Goal: Obtain resource: Download file/media

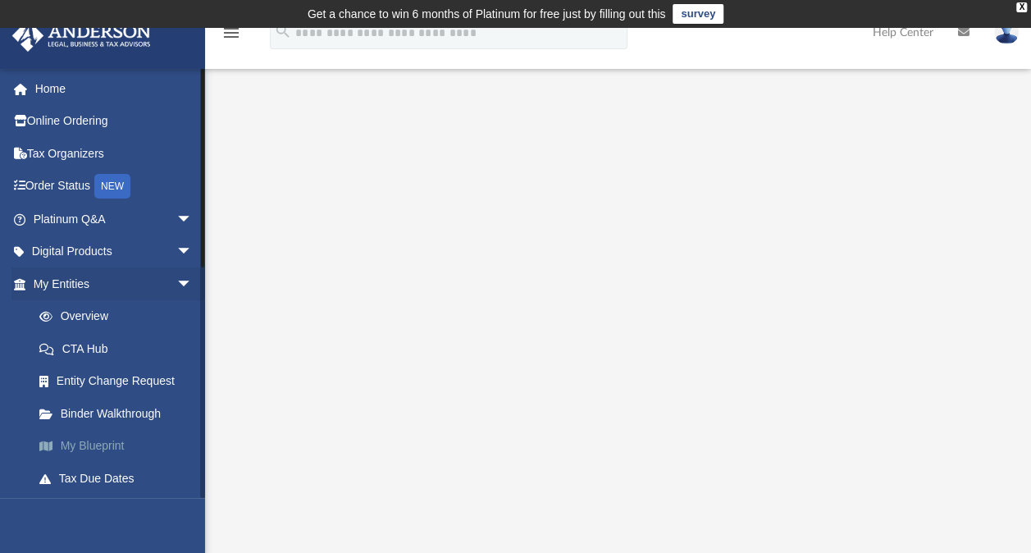
click at [130, 445] on link "My Blueprint" at bounding box center [120, 446] width 194 height 33
click at [149, 410] on link "Binder Walkthrough" at bounding box center [120, 413] width 194 height 33
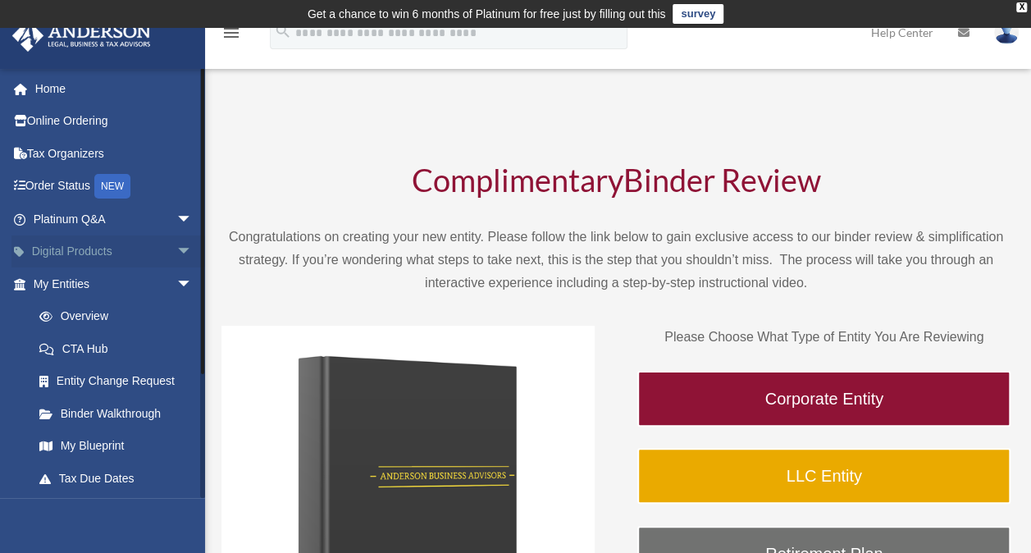
click at [176, 250] on span "arrow_drop_down" at bounding box center [192, 252] width 33 height 34
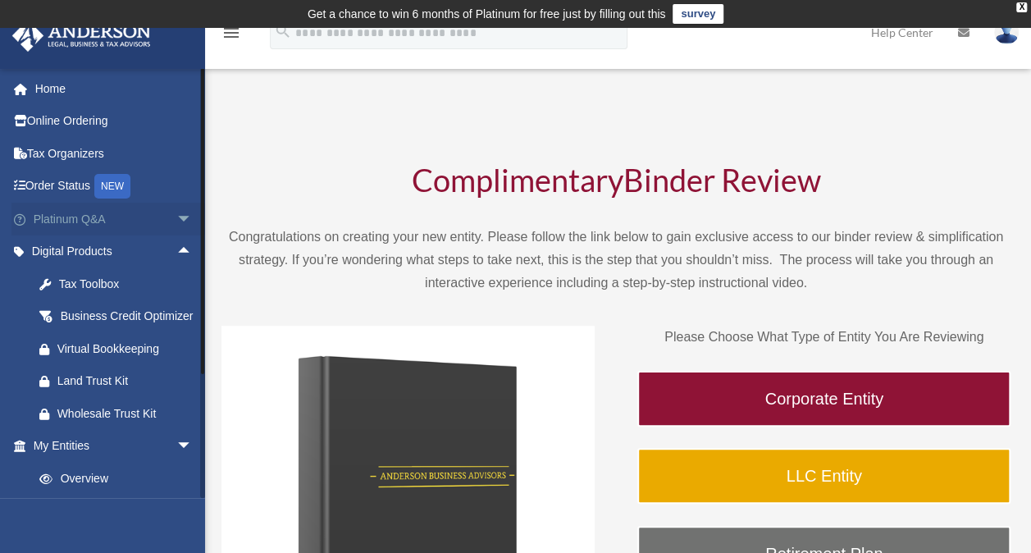
click at [176, 214] on span "arrow_drop_down" at bounding box center [192, 220] width 33 height 34
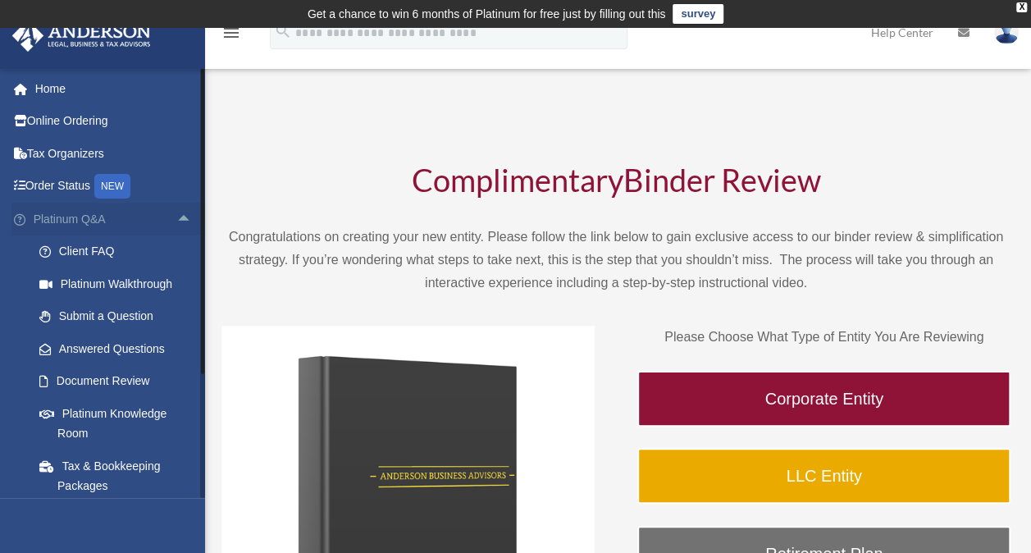
click at [176, 214] on span "arrow_drop_up" at bounding box center [192, 220] width 33 height 34
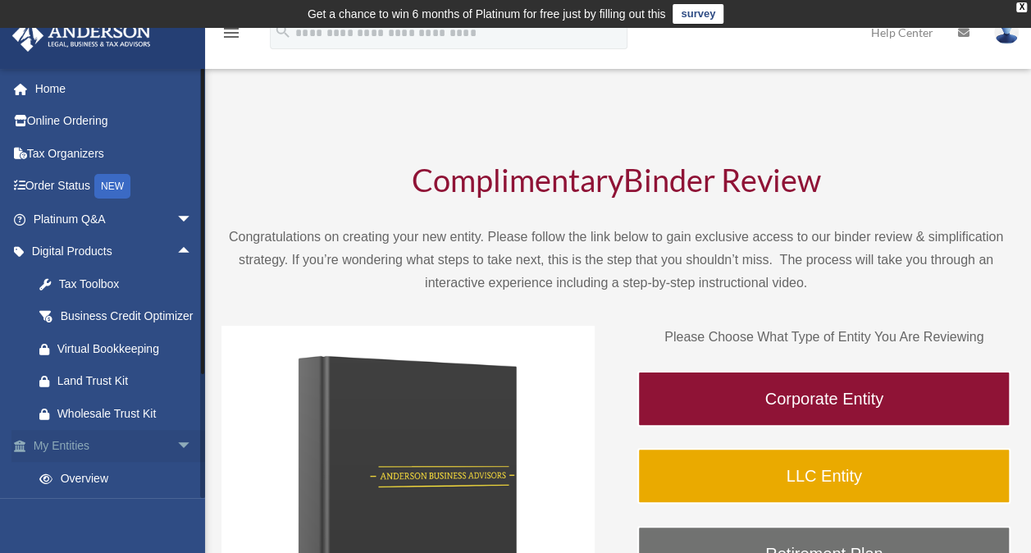
click at [176, 463] on span "arrow_drop_down" at bounding box center [192, 447] width 33 height 34
click at [176, 463] on span "arrow_drop_up" at bounding box center [192, 447] width 33 height 34
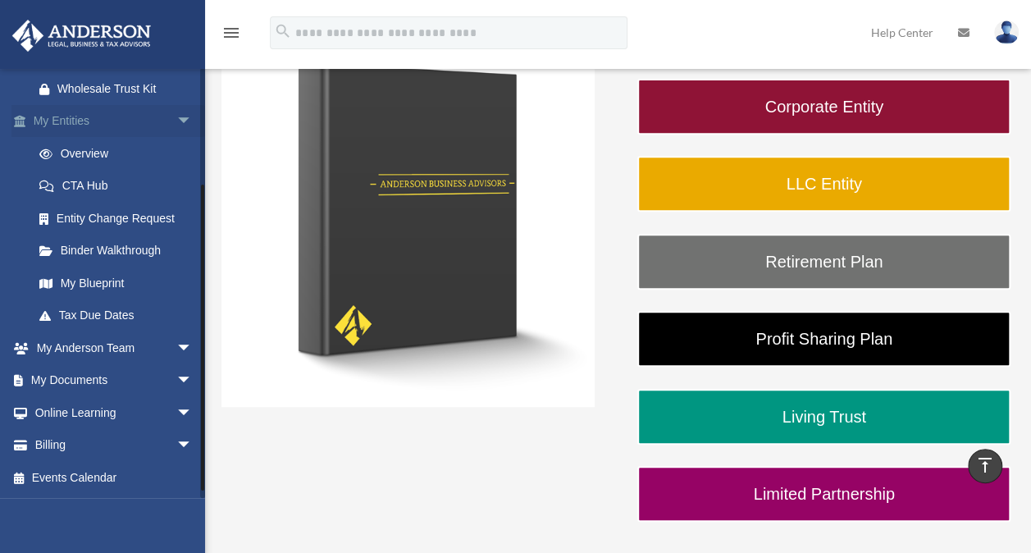
scroll to position [326, 0]
click at [176, 395] on span "arrow_drop_down" at bounding box center [192, 381] width 33 height 34
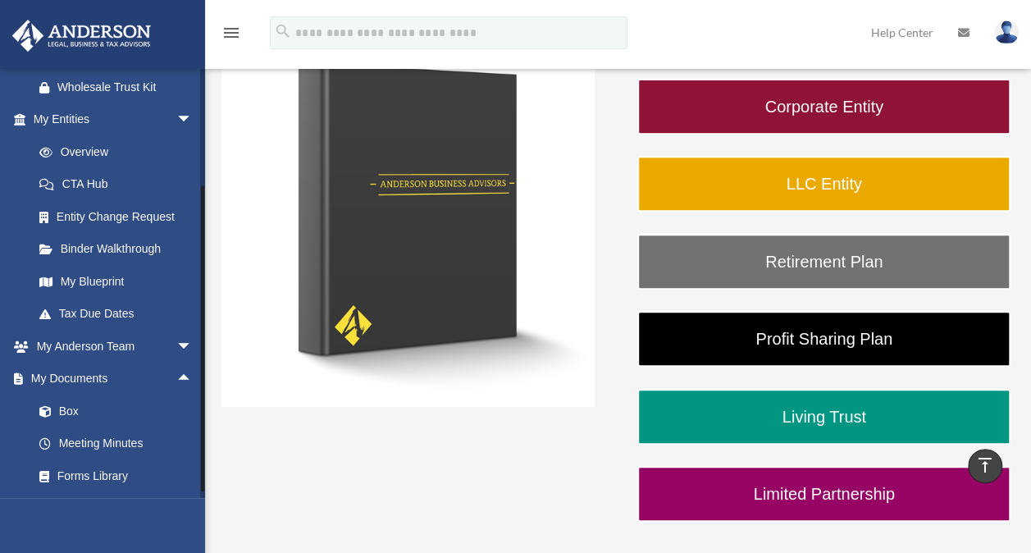
click at [203, 394] on div at bounding box center [202, 338] width 3 height 306
click at [66, 427] on link "Box" at bounding box center [120, 411] width 194 height 33
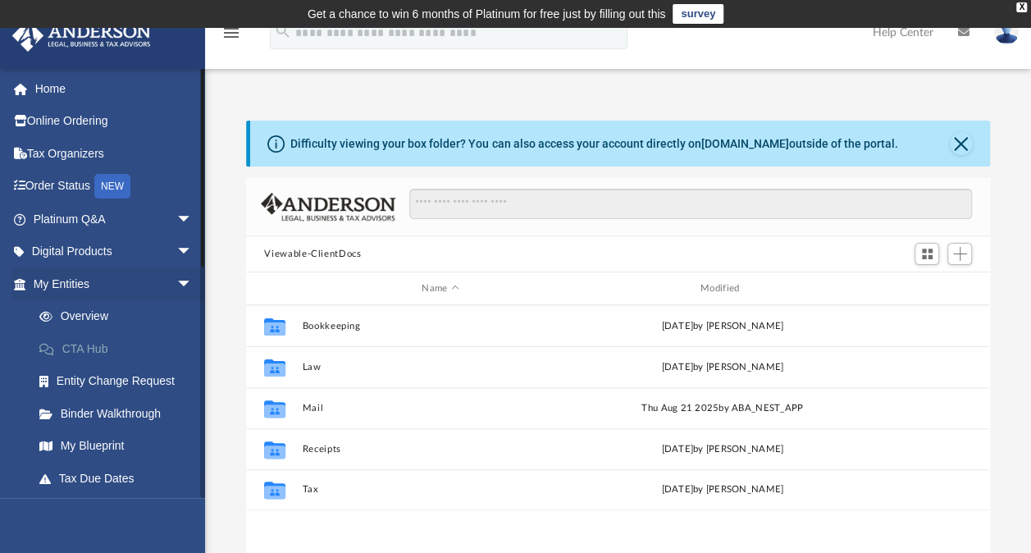
scroll to position [360, 730]
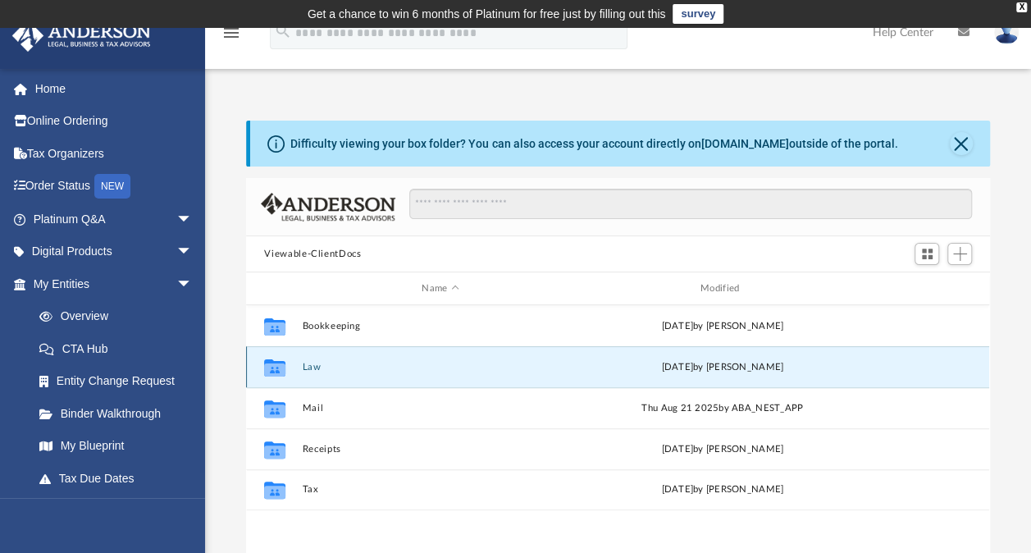
click at [322, 363] on button "Law" at bounding box center [441, 367] width 276 height 11
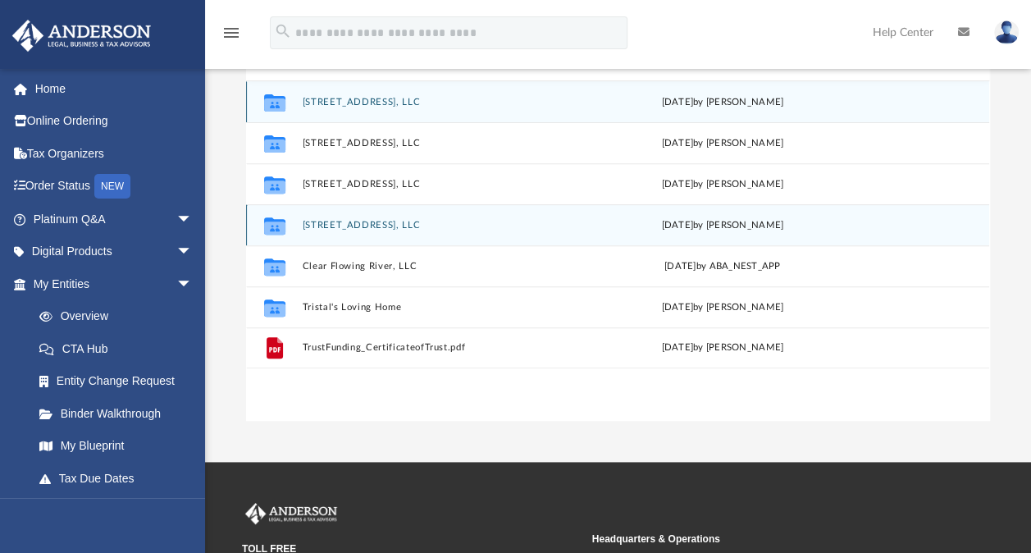
scroll to position [234, 0]
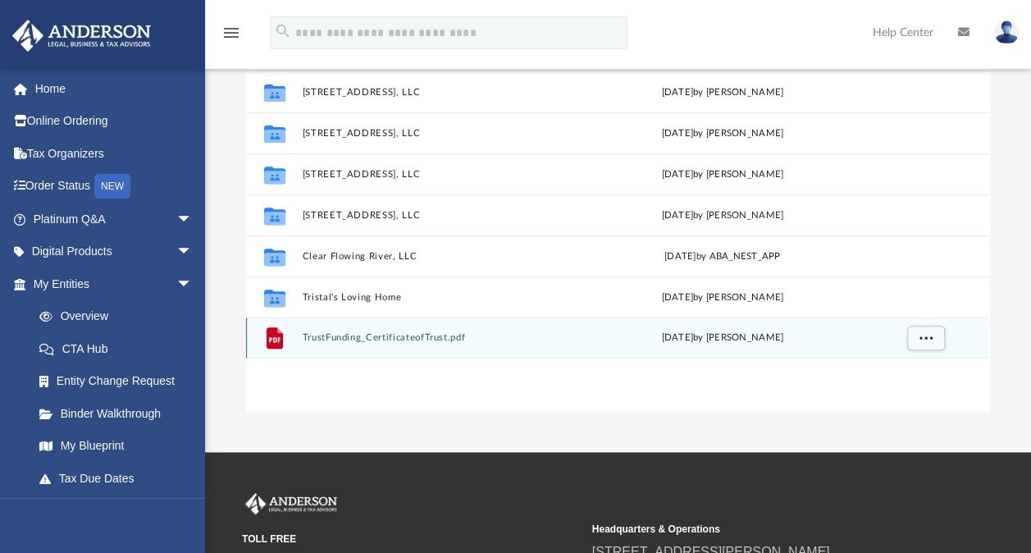
click at [405, 334] on button "TrustFunding_CertificateofTrust.pdf" at bounding box center [441, 337] width 276 height 11
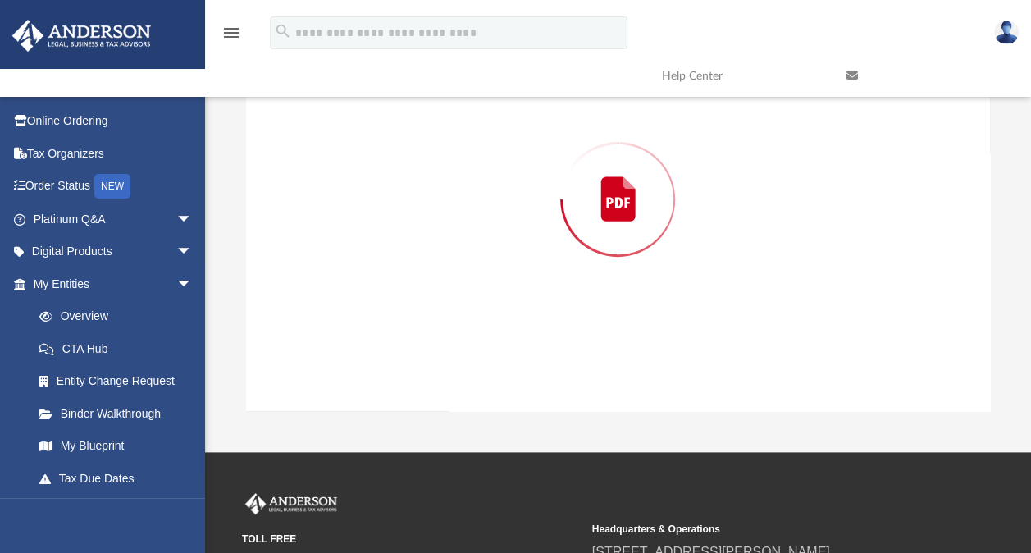
scroll to position [178, 0]
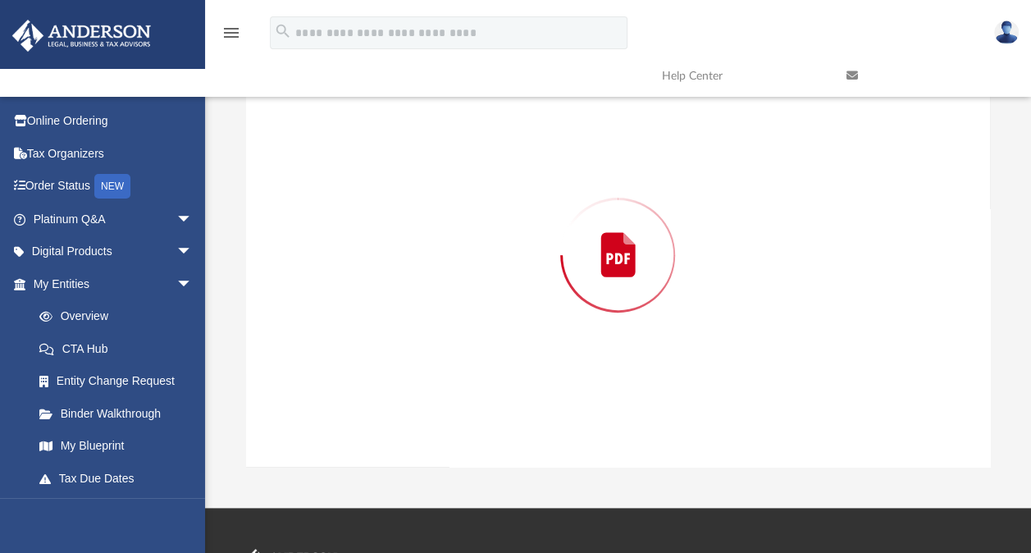
click at [405, 334] on div "Preview" at bounding box center [617, 254] width 743 height 423
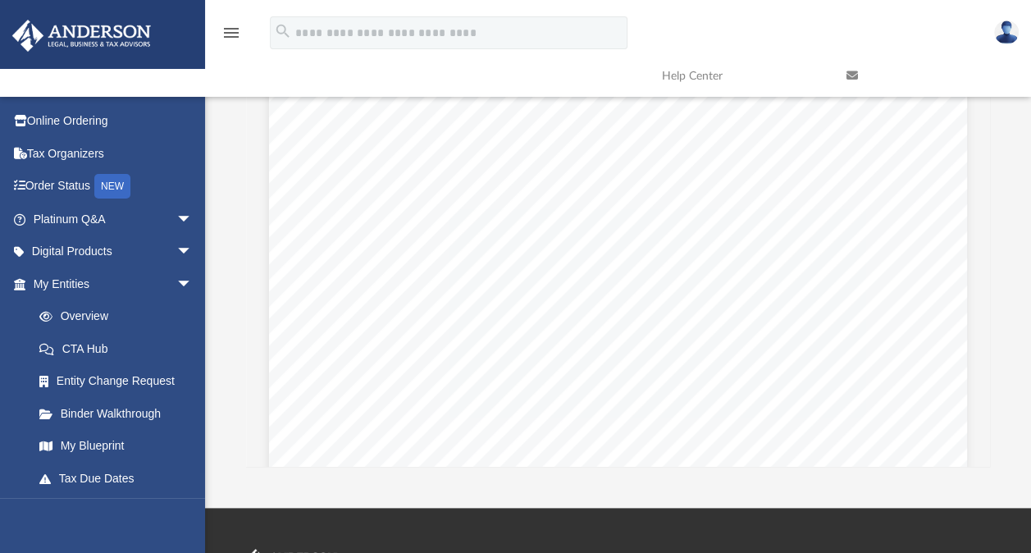
scroll to position [331, 0]
click at [1004, 198] on div "Difficulty viewing your box folder? You can also access your account directly o…" at bounding box center [618, 205] width 826 height 524
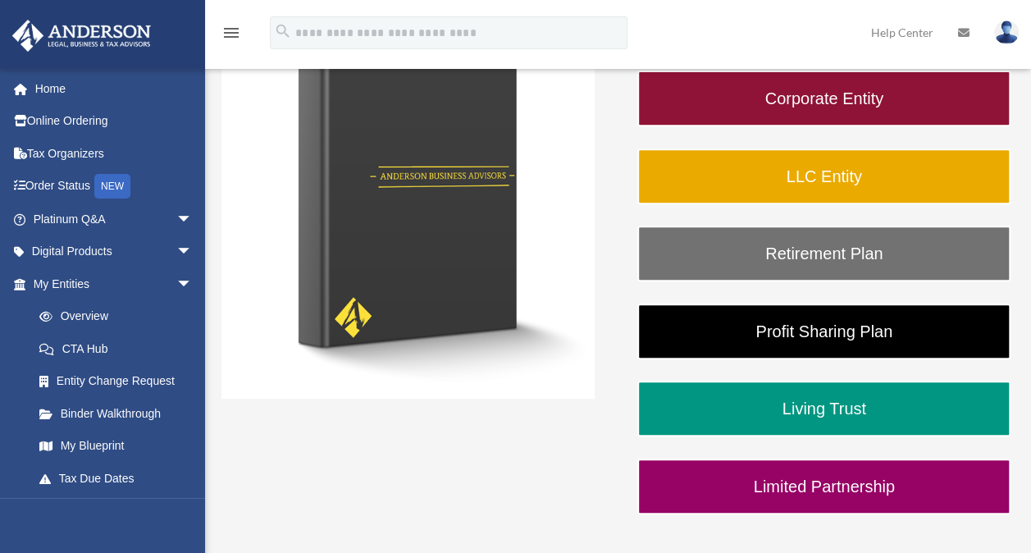
scroll to position [292, 0]
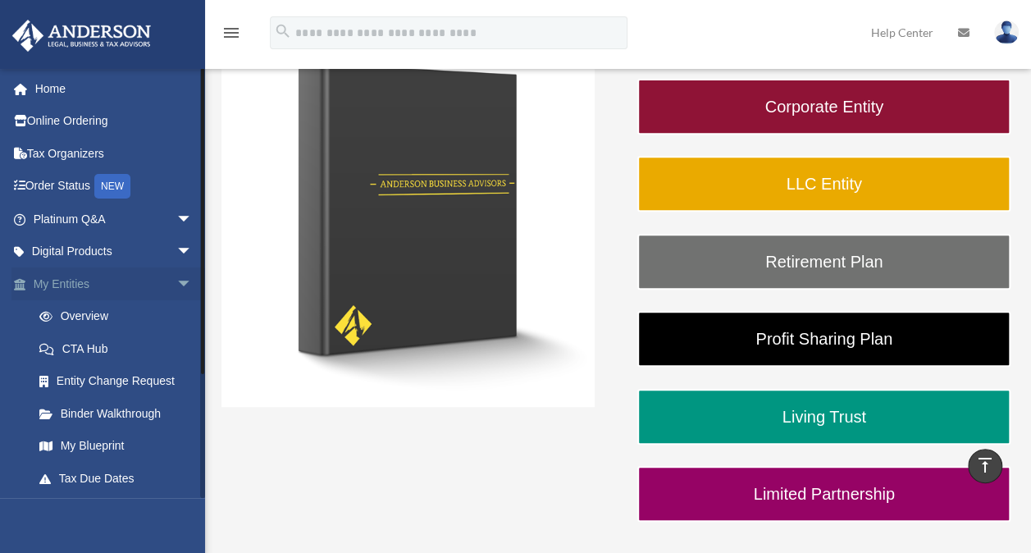
click at [176, 289] on span "arrow_drop_down" at bounding box center [192, 284] width 33 height 34
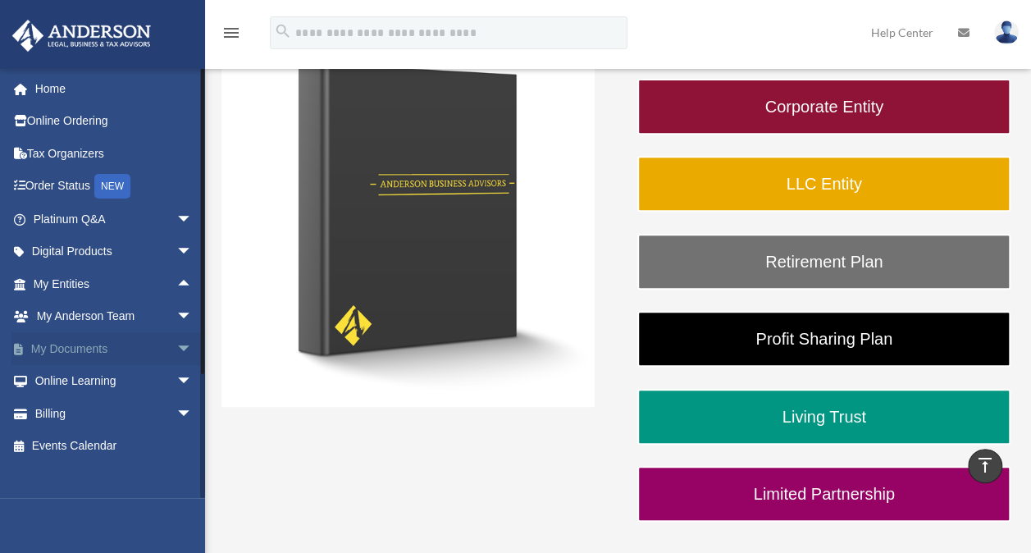
click at [176, 348] on span "arrow_drop_down" at bounding box center [192, 349] width 33 height 34
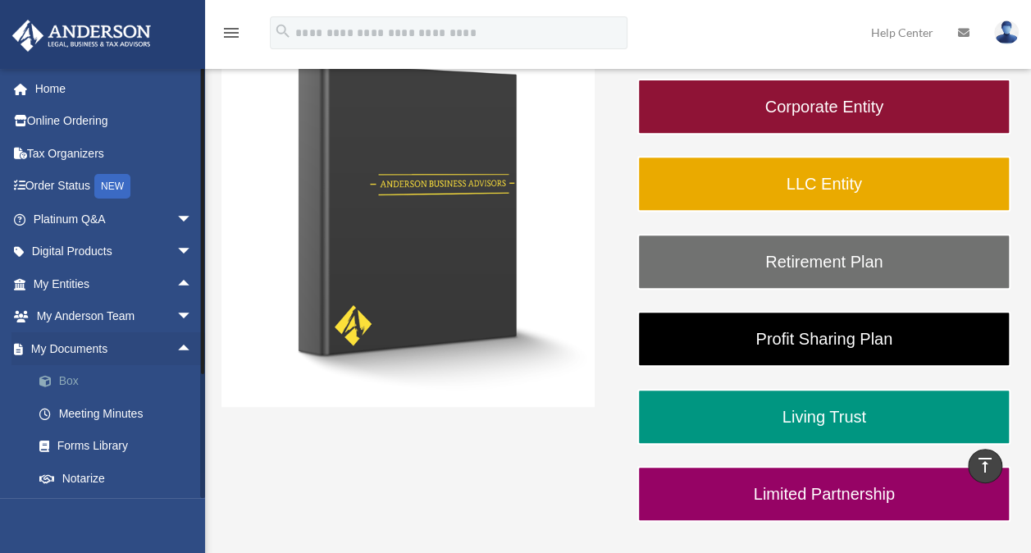
click at [85, 386] on link "Box" at bounding box center [120, 381] width 194 height 33
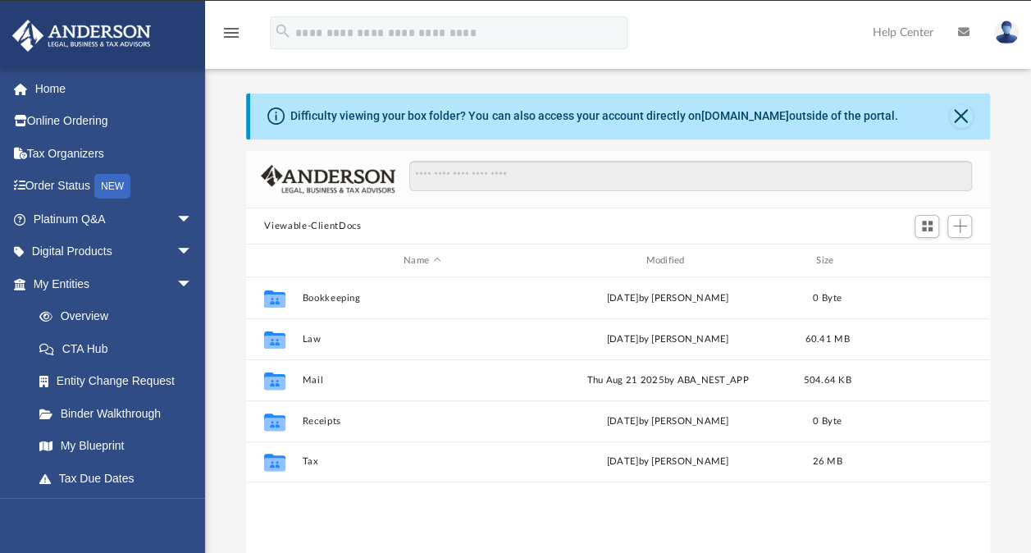
scroll to position [360, 730]
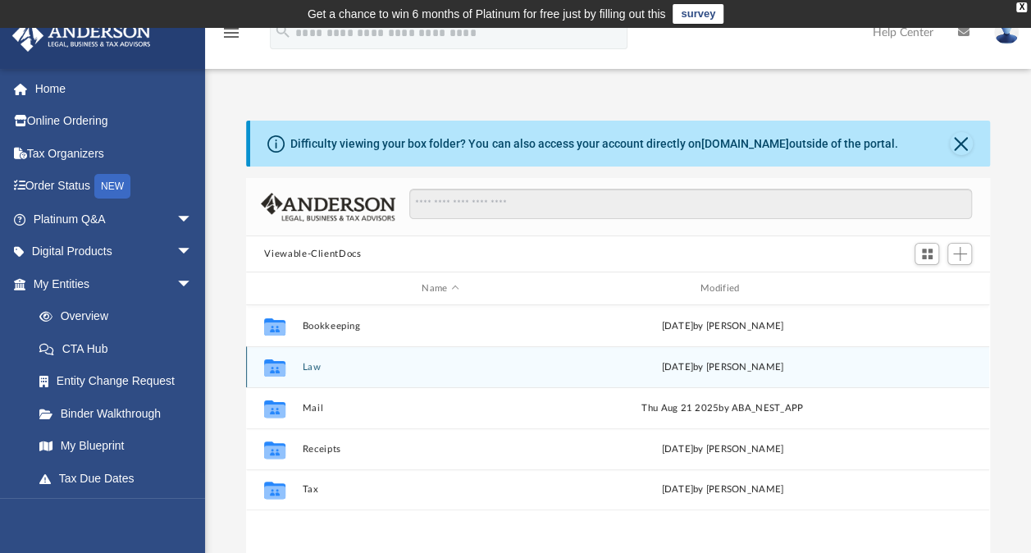
click at [313, 360] on div "Collaborated Folder Law [DATE] by [PERSON_NAME]" at bounding box center [617, 366] width 743 height 41
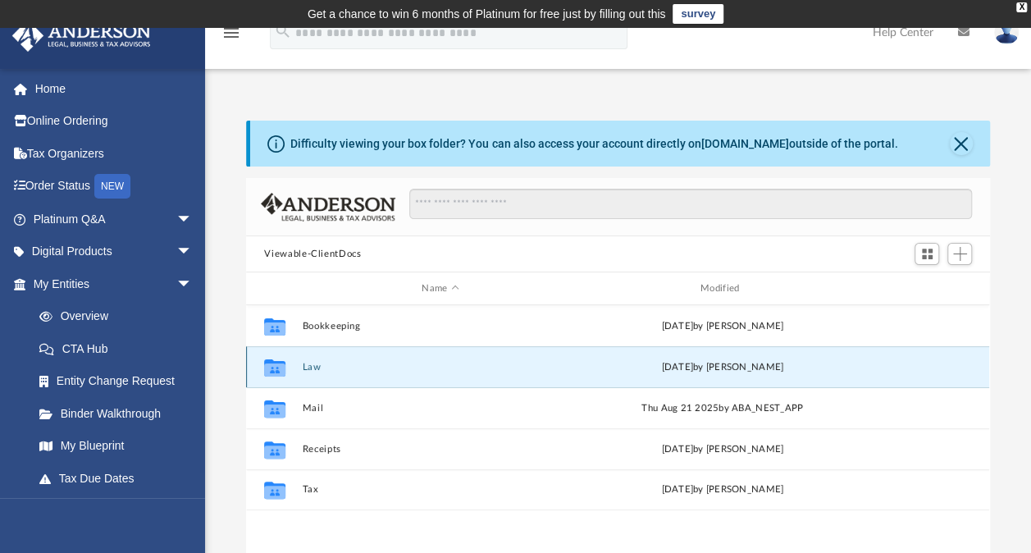
click at [317, 366] on button "Law" at bounding box center [441, 367] width 276 height 11
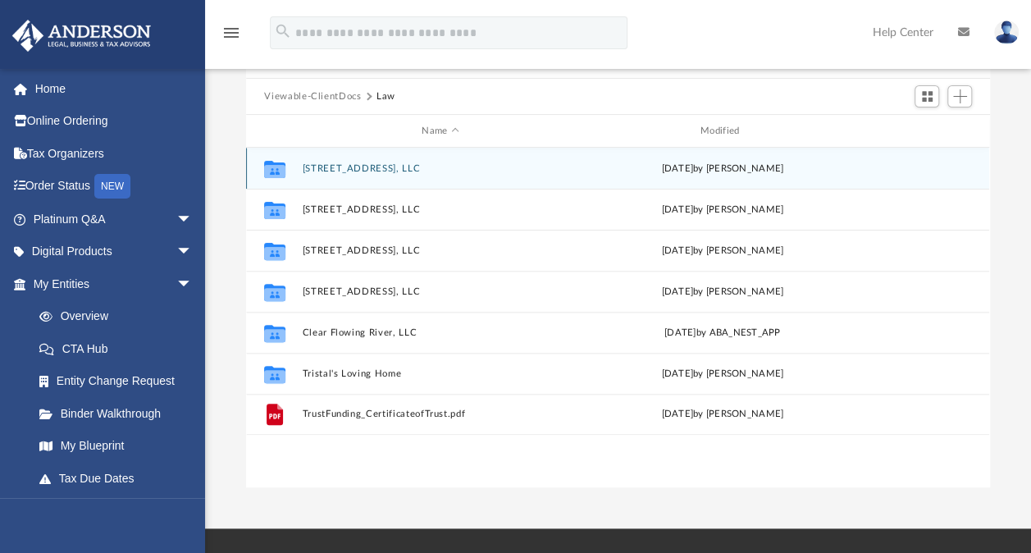
scroll to position [169, 0]
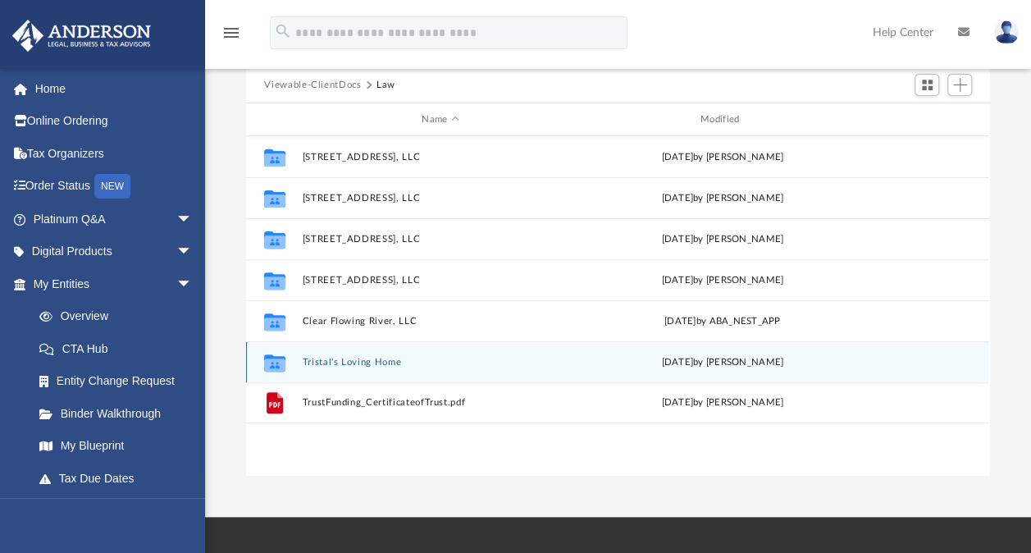
click at [764, 362] on div "[DATE] by [PERSON_NAME]" at bounding box center [723, 362] width 276 height 15
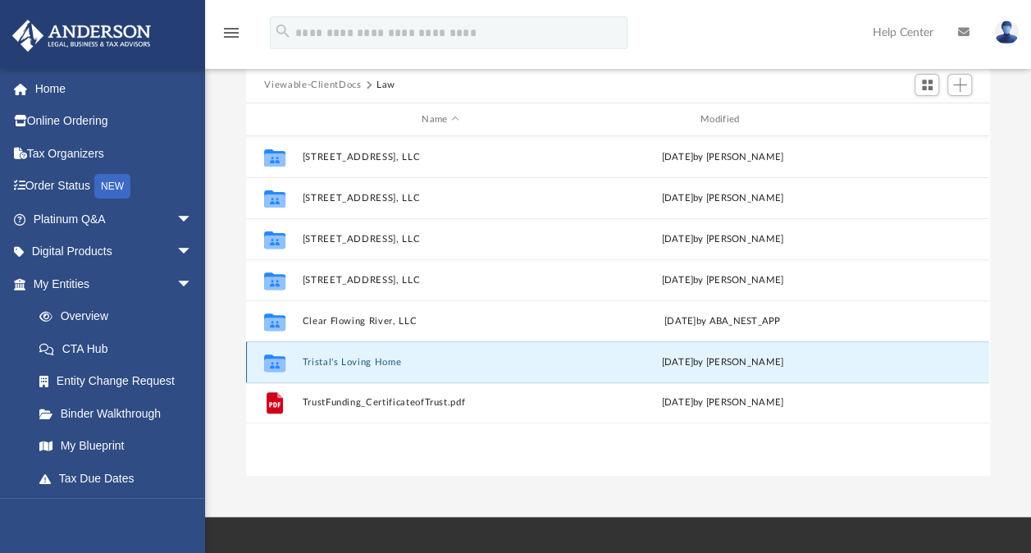
click at [374, 371] on div "Collaborated Folder Tristal's Loving Home [DATE] by [PERSON_NAME]" at bounding box center [617, 361] width 743 height 41
drag, startPoint x: 374, startPoint y: 371, endPoint x: 267, endPoint y: 366, distance: 106.7
click at [267, 366] on icon "grid" at bounding box center [274, 364] width 21 height 13
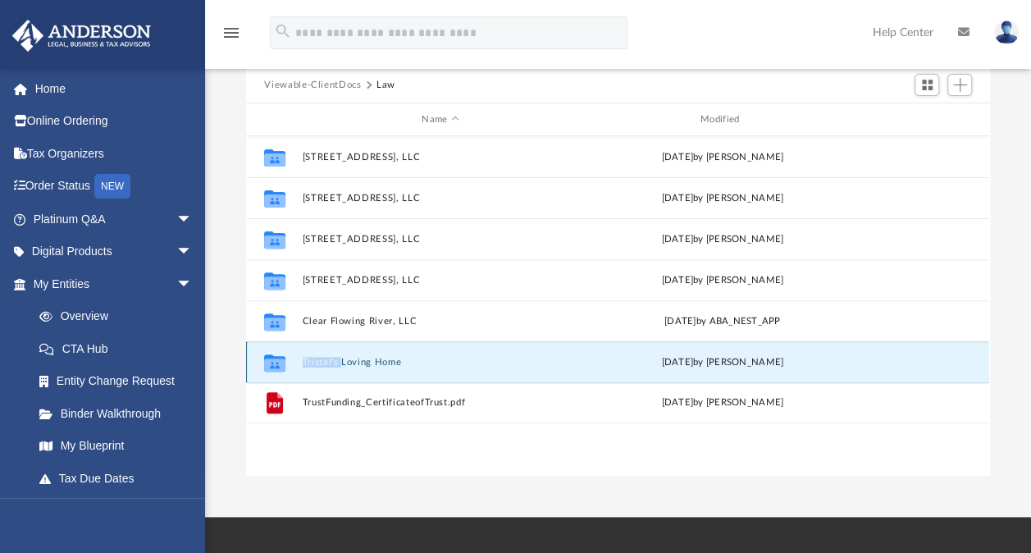
drag, startPoint x: 267, startPoint y: 366, endPoint x: 358, endPoint y: 359, distance: 90.5
click at [358, 359] on button "Tristal's Loving Home" at bounding box center [441, 362] width 276 height 11
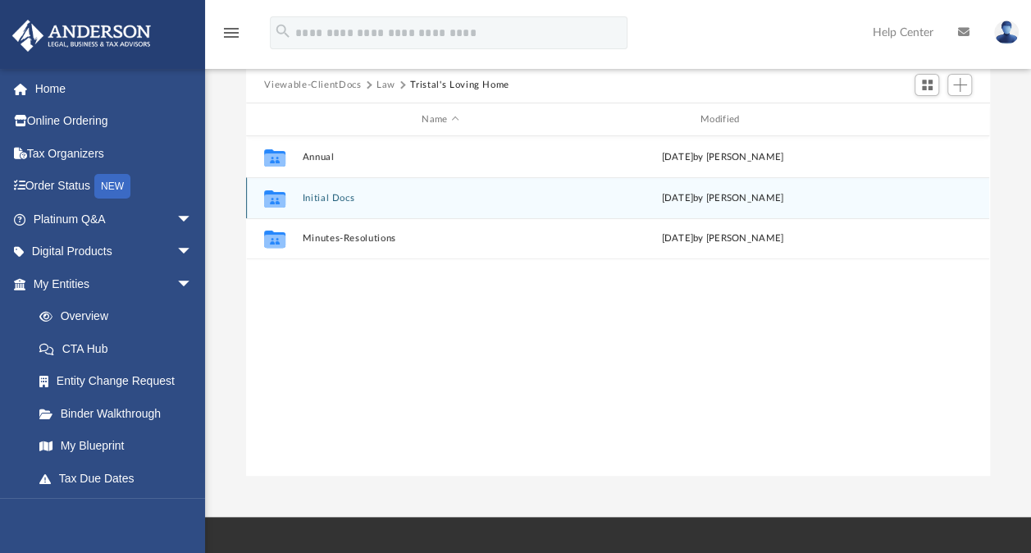
click at [344, 203] on div "Collaborated Folder Initial Docs [DATE] by [PERSON_NAME]" at bounding box center [617, 197] width 743 height 41
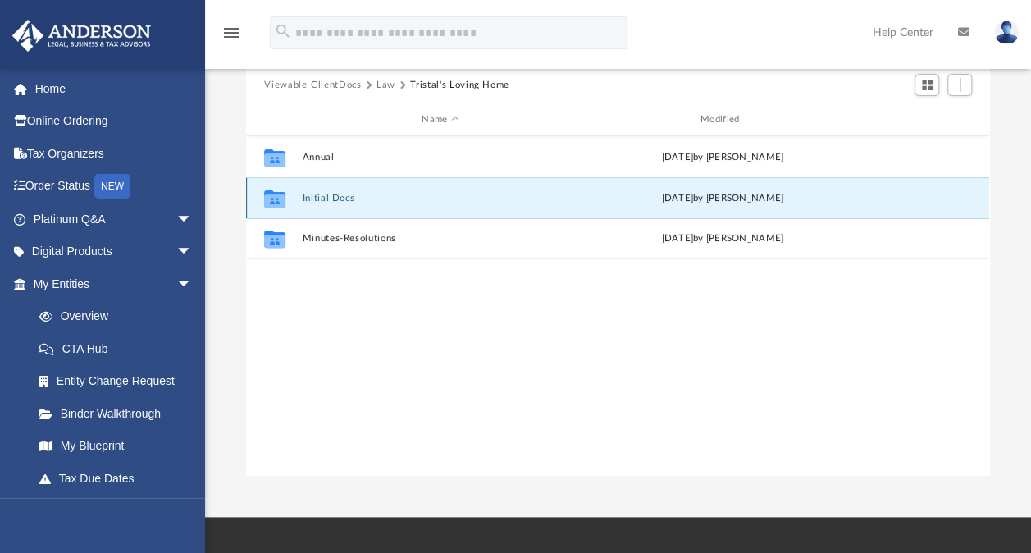
click at [344, 203] on div "Collaborated Folder Initial Docs [DATE] by [PERSON_NAME]" at bounding box center [617, 197] width 743 height 41
drag, startPoint x: 344, startPoint y: 203, endPoint x: 276, endPoint y: 196, distance: 68.4
click at [276, 196] on icon "grid" at bounding box center [274, 200] width 21 height 13
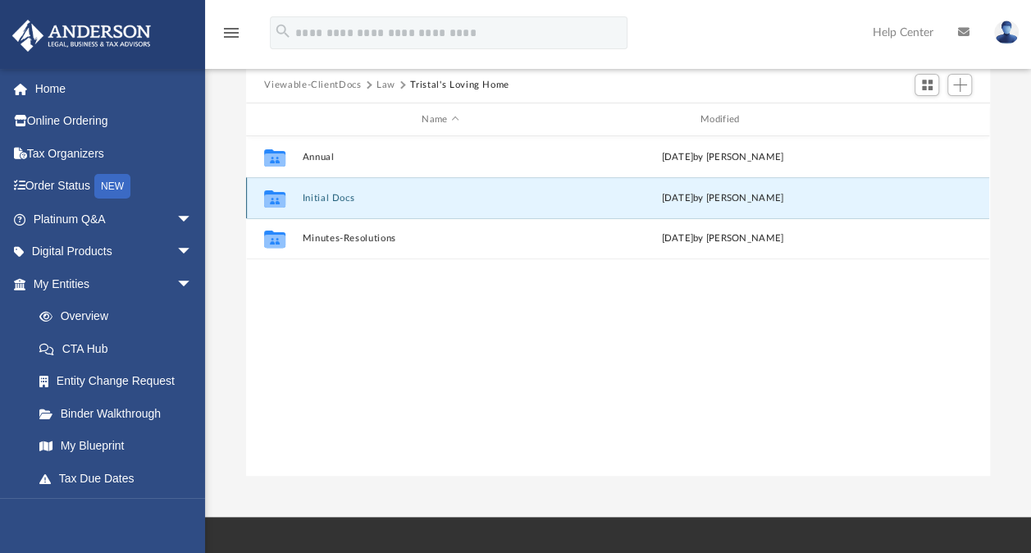
click at [701, 186] on div "Collaborated Folder Initial Docs [DATE] by [PERSON_NAME]" at bounding box center [617, 197] width 743 height 41
click at [314, 198] on button "Initial Docs" at bounding box center [441, 198] width 276 height 11
click at [272, 195] on icon "grid" at bounding box center [274, 200] width 21 height 13
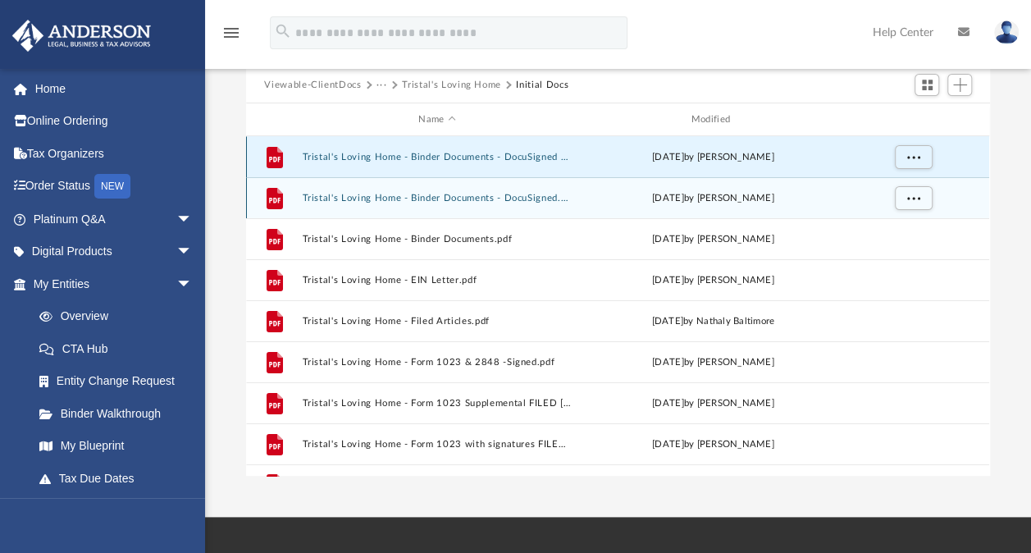
click at [346, 157] on button "Tristal's Loving Home - Binder Documents - DocuSigned - Updated with EIN.pdf" at bounding box center [437, 157] width 269 height 11
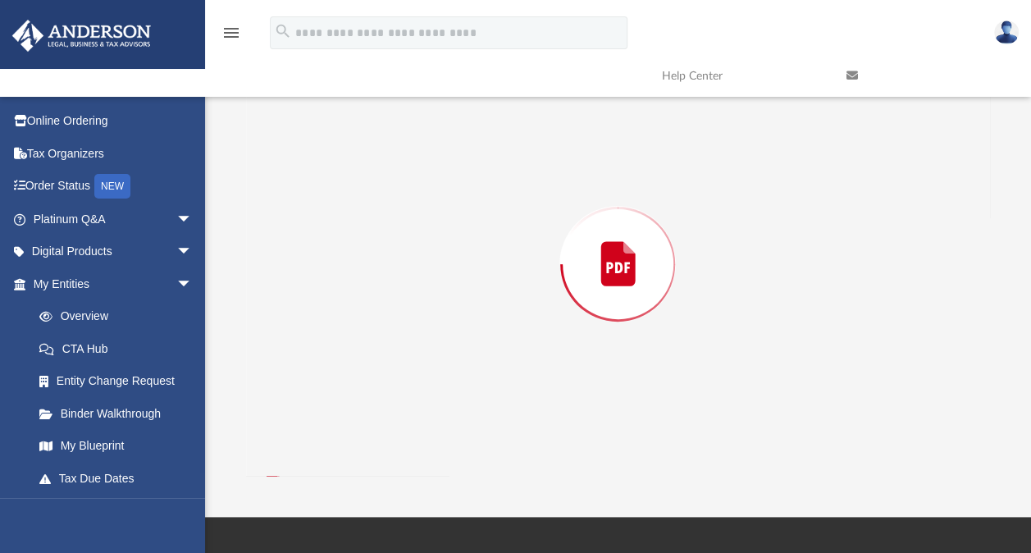
click at [346, 157] on div "Preview" at bounding box center [617, 263] width 743 height 423
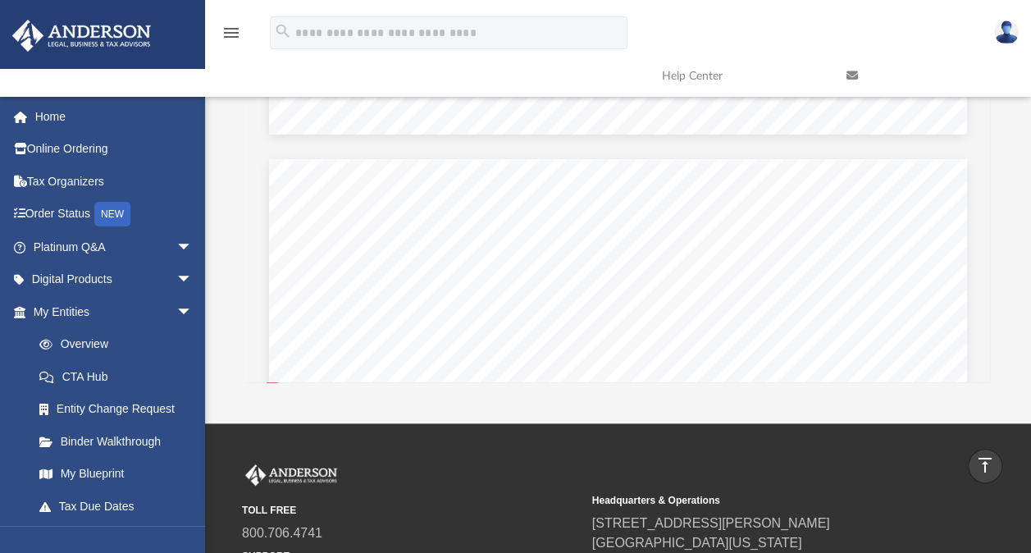
scroll to position [1111, 0]
